Goal: Browse casually: Explore the website without a specific task or goal

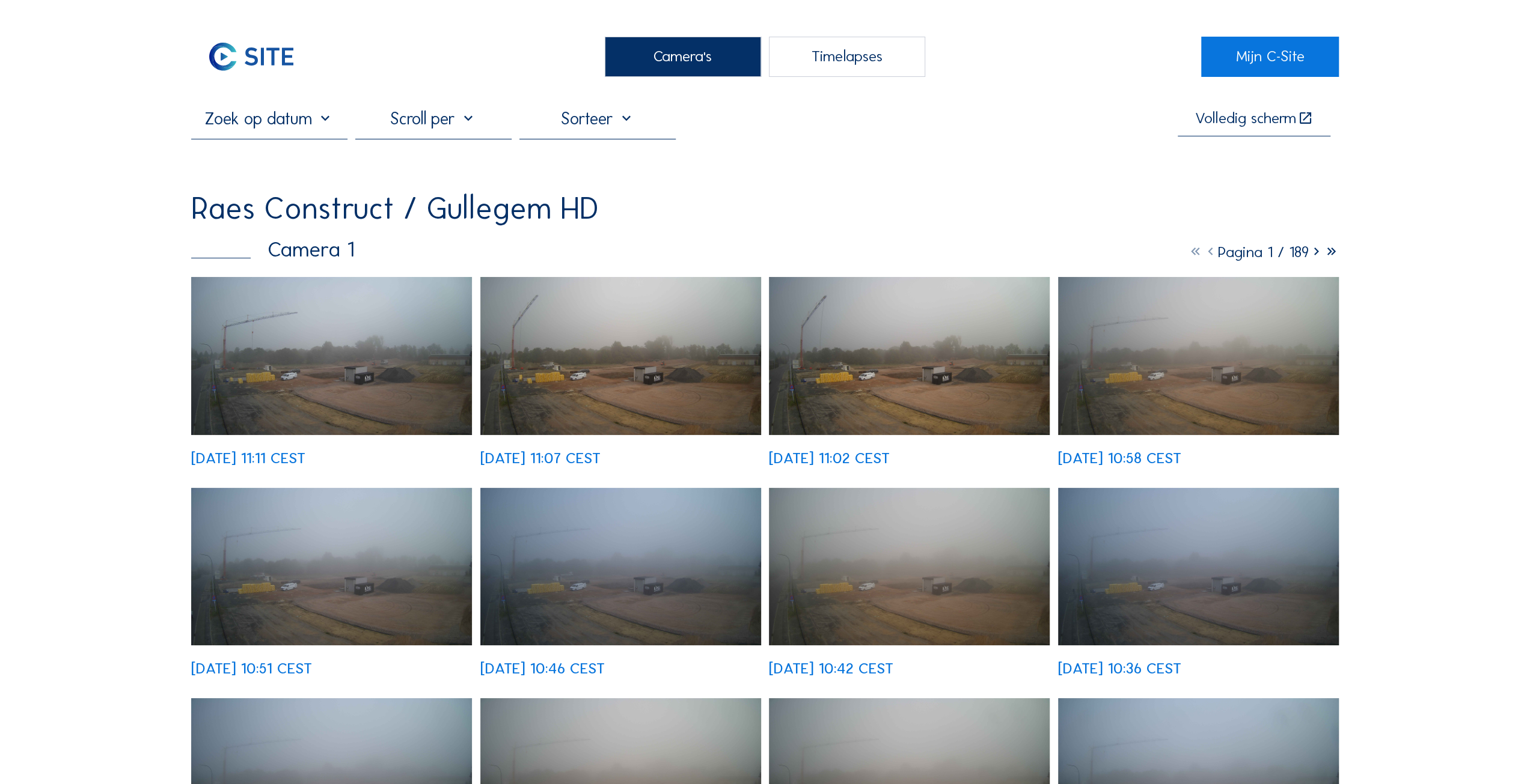
click at [309, 375] on img at bounding box center [332, 356] width 281 height 158
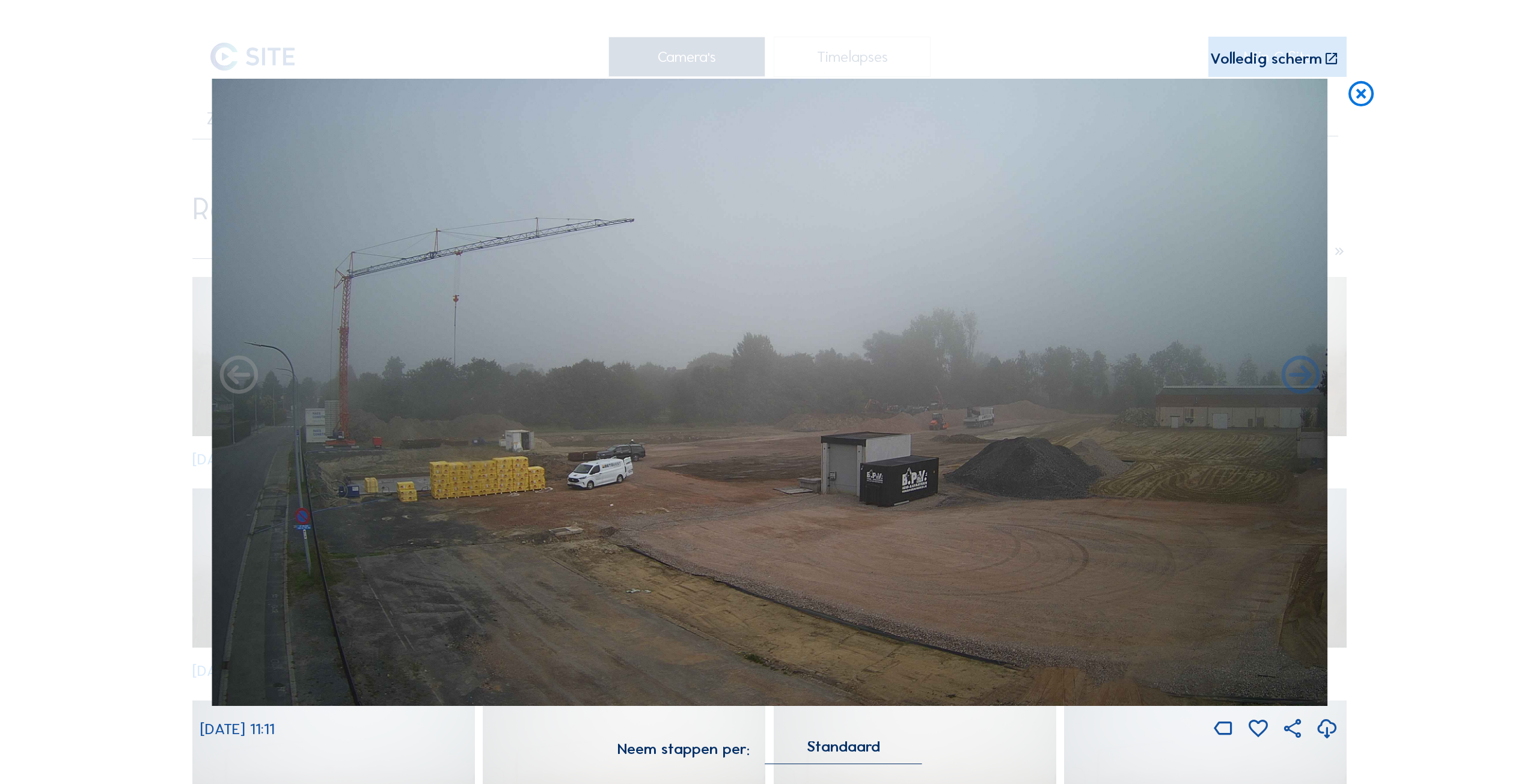
click at [250, 386] on icon at bounding box center [239, 376] width 46 height 46
click at [1302, 377] on icon at bounding box center [1300, 376] width 46 height 46
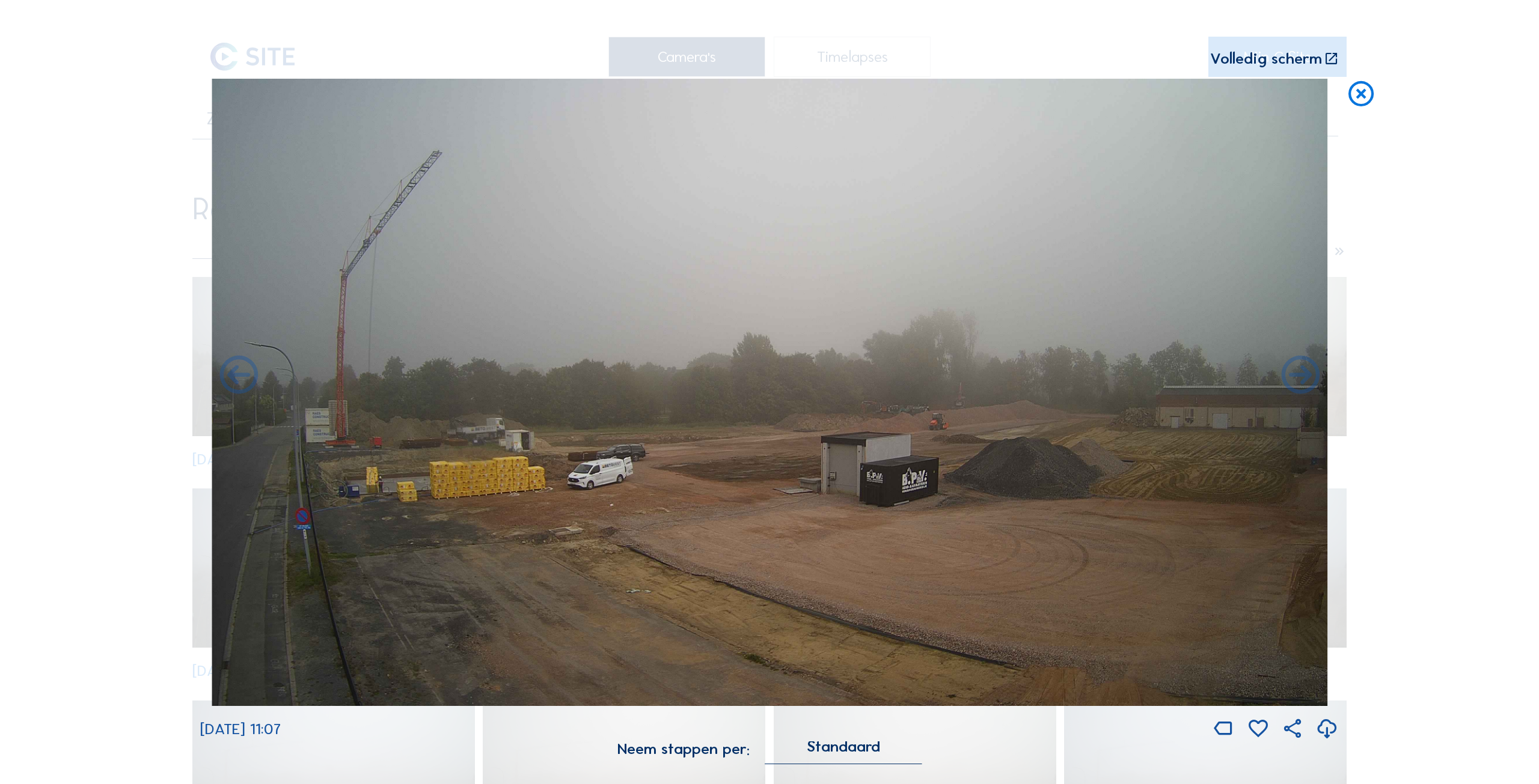
click at [1302, 377] on icon at bounding box center [1300, 376] width 46 height 46
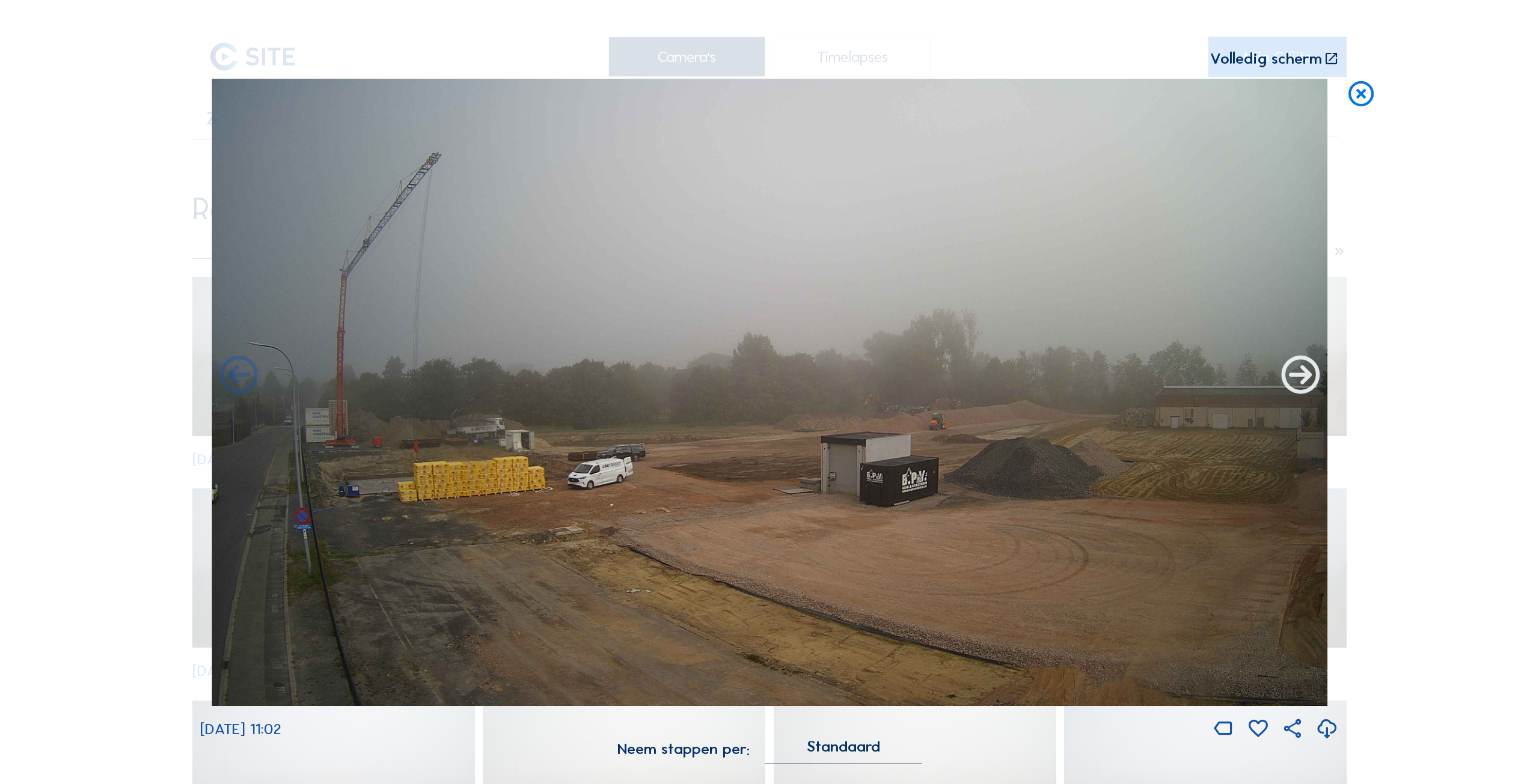
click at [1300, 377] on icon at bounding box center [1300, 376] width 46 height 46
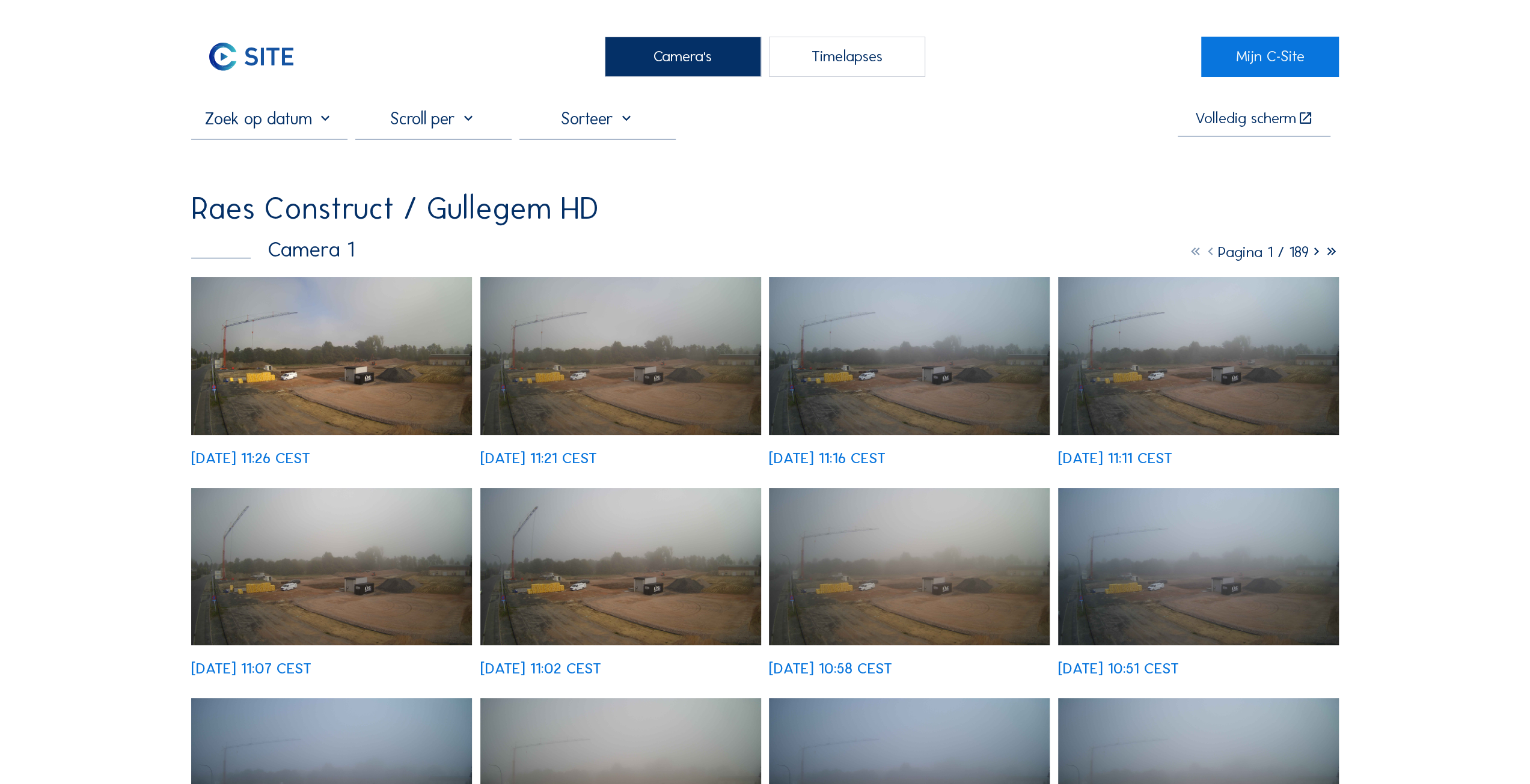
click at [329, 366] on img at bounding box center [332, 356] width 281 height 158
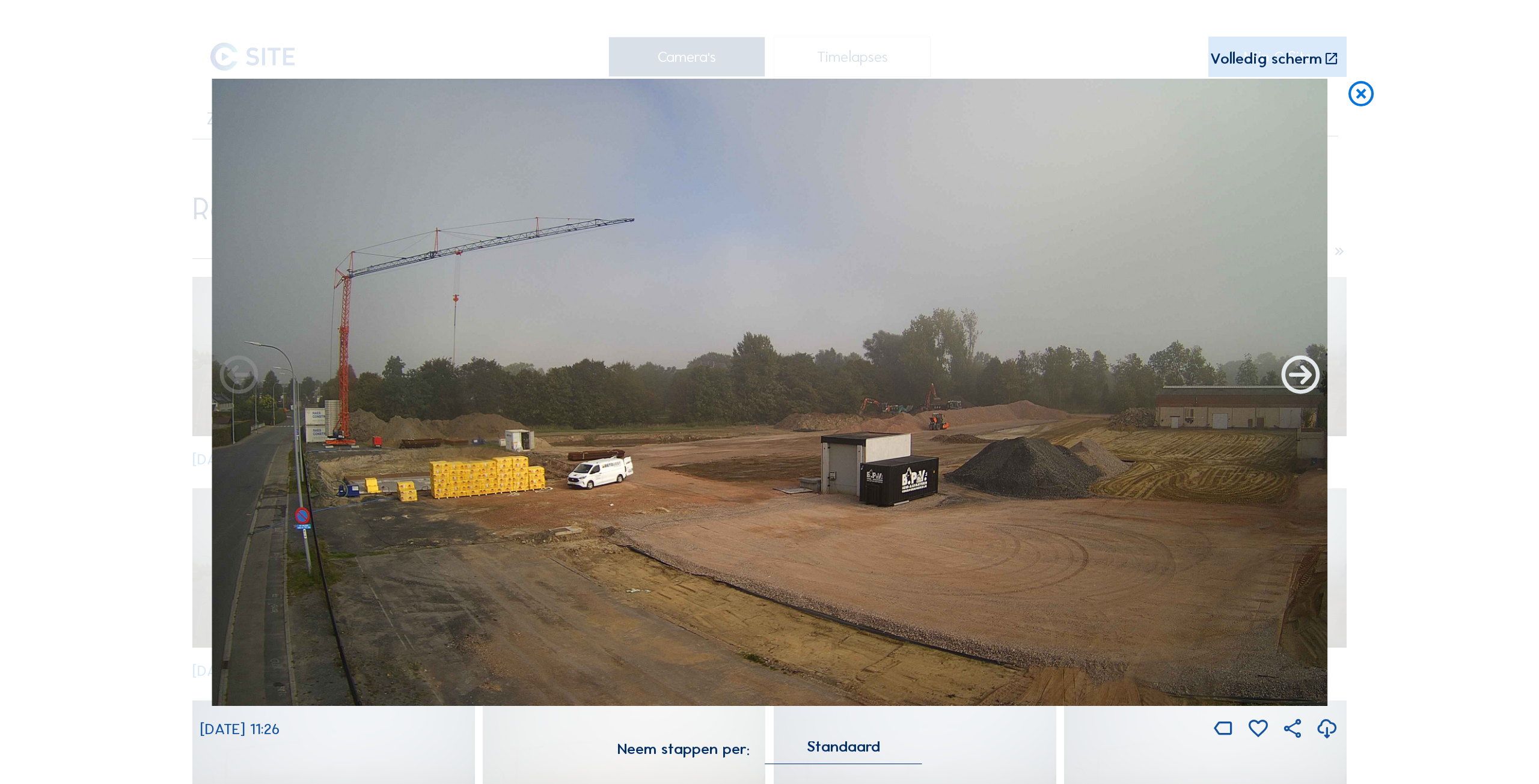
click at [1306, 378] on icon at bounding box center [1300, 376] width 46 height 46
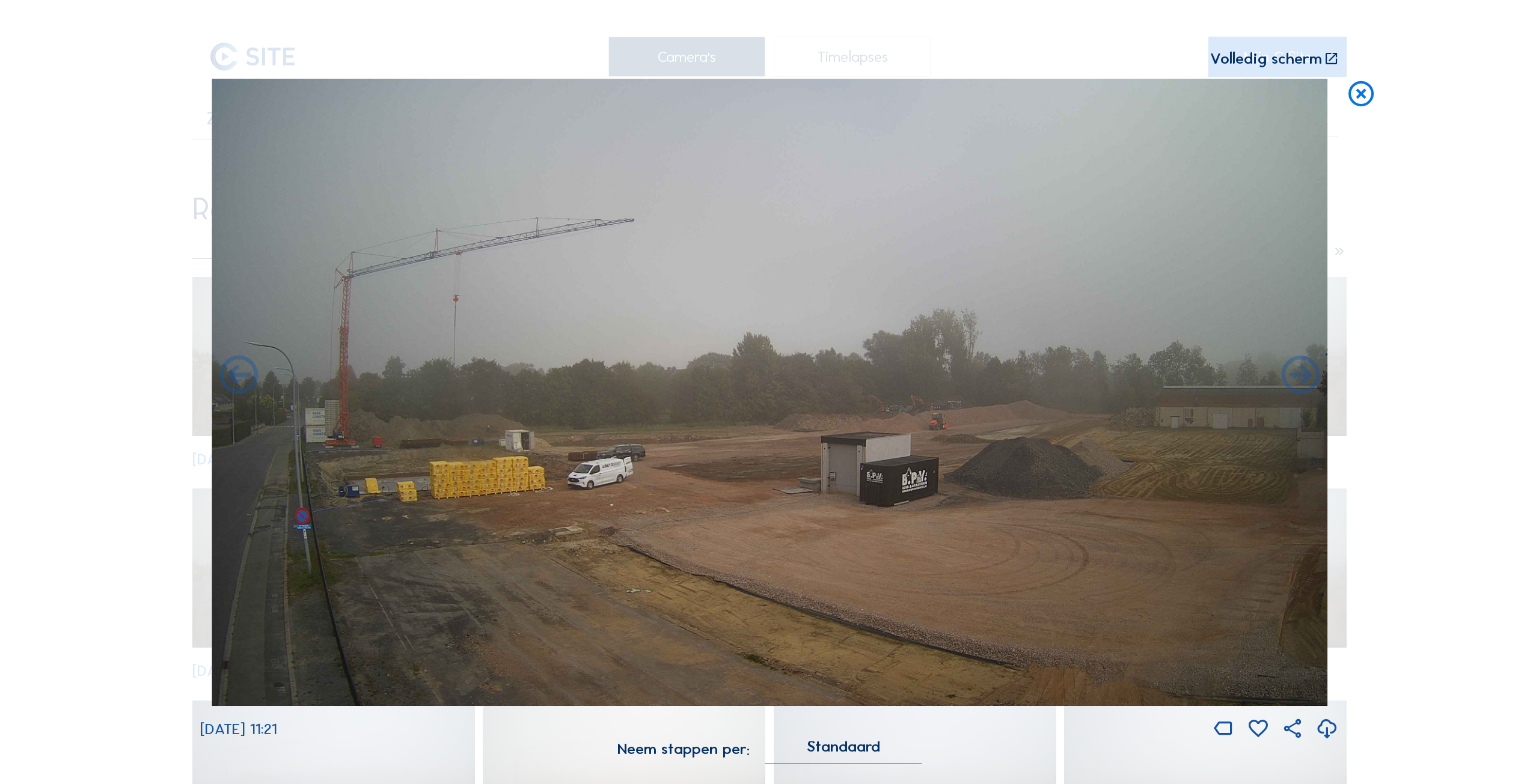
click at [1306, 378] on icon at bounding box center [1300, 376] width 46 height 46
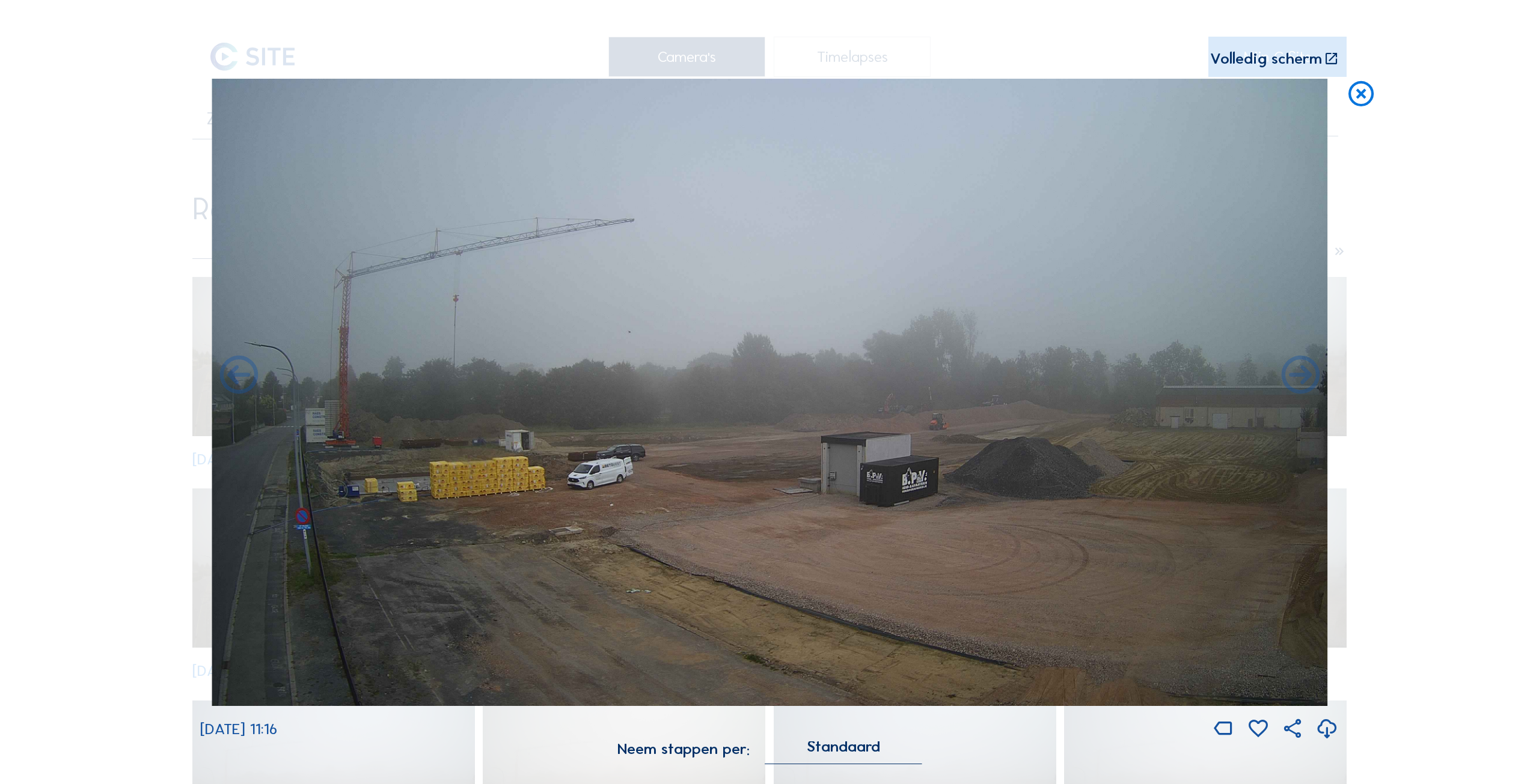
click at [1306, 378] on icon at bounding box center [1300, 376] width 46 height 46
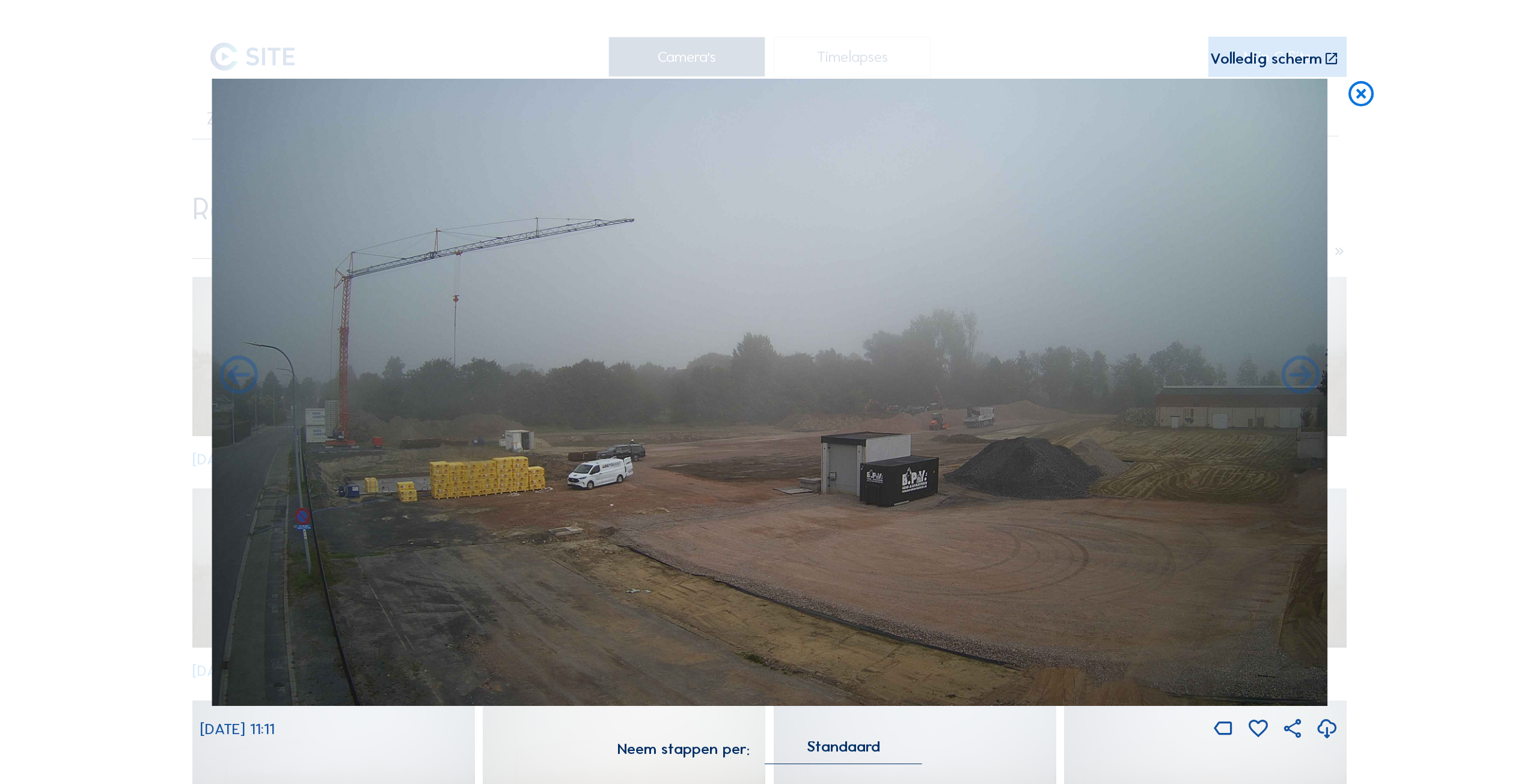
click at [1306, 378] on icon at bounding box center [1300, 376] width 46 height 46
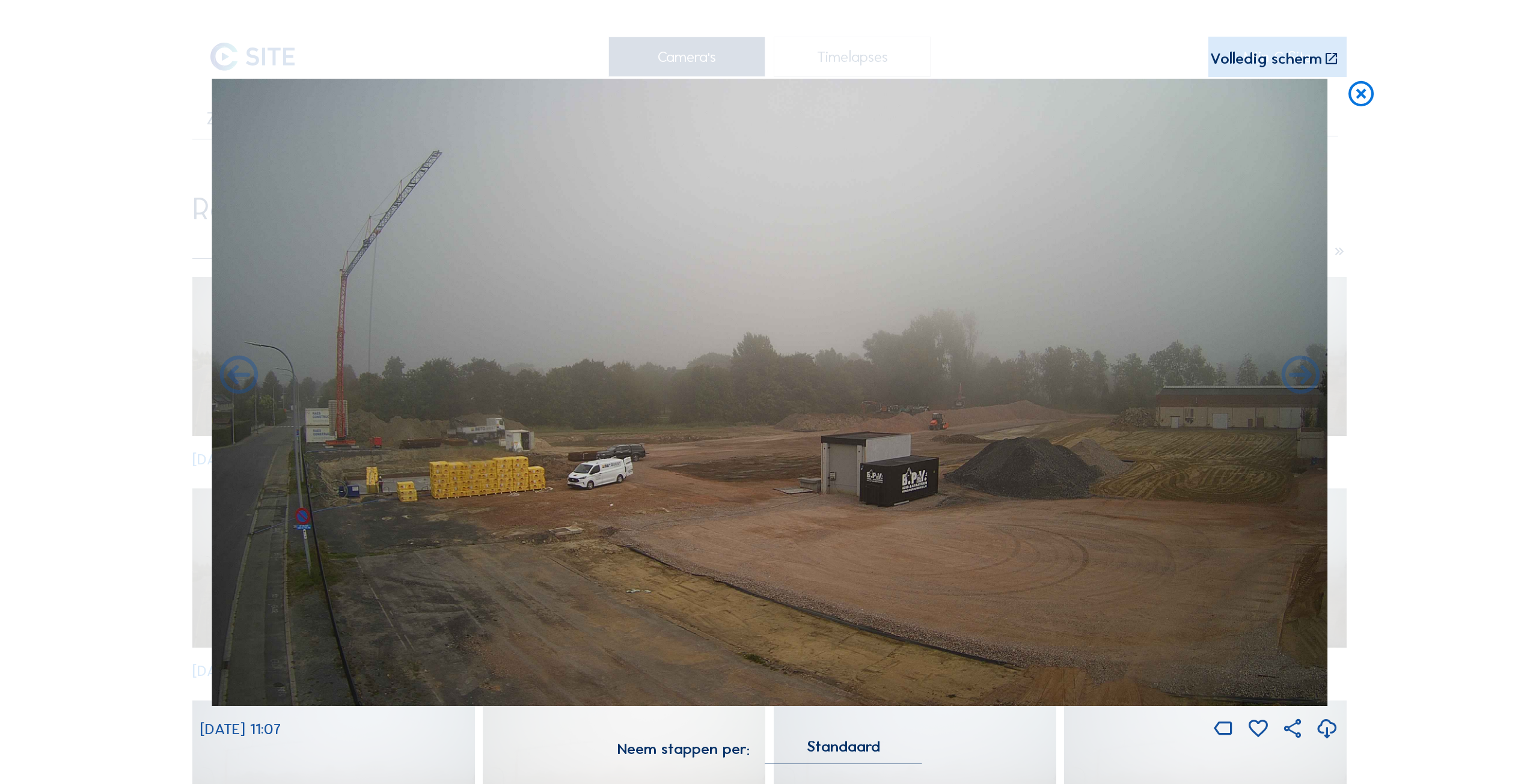
click at [1365, 95] on icon at bounding box center [1361, 95] width 30 height 32
